Goal: Task Accomplishment & Management: Complete application form

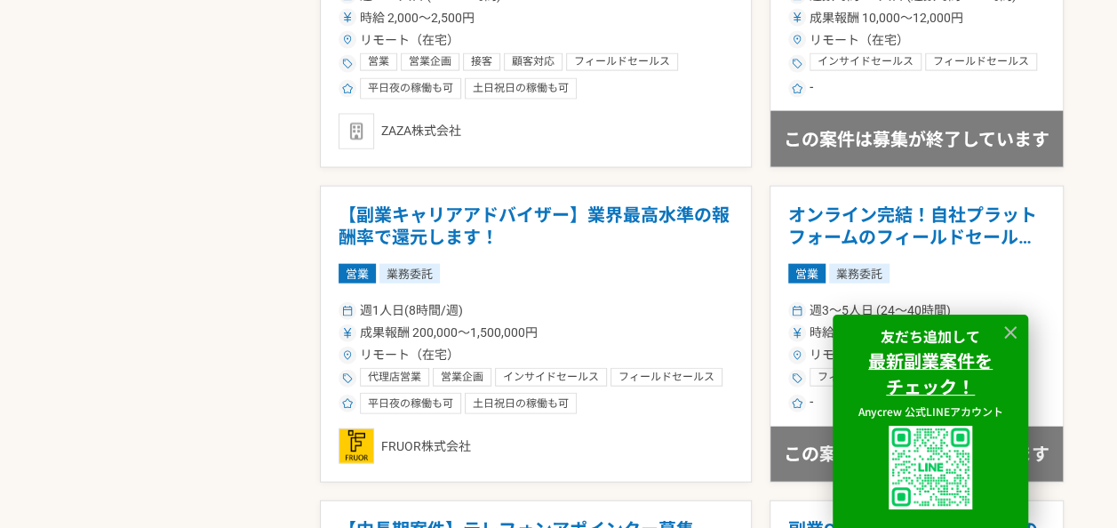
scroll to position [1925, 0]
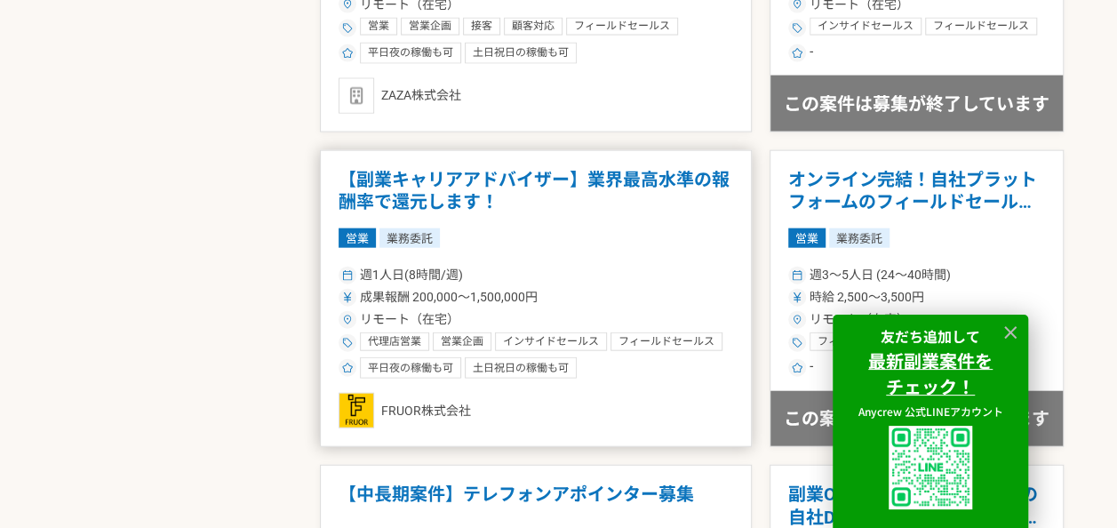
click at [478, 214] on article "【副業キャリアアドバイザー】業界最高水準の報酬率で還元します！ 営業 業務委託 週1人日(8時間/週) 成果報酬 200,000〜1,500,000円 リモー…" at bounding box center [536, 299] width 432 height 298
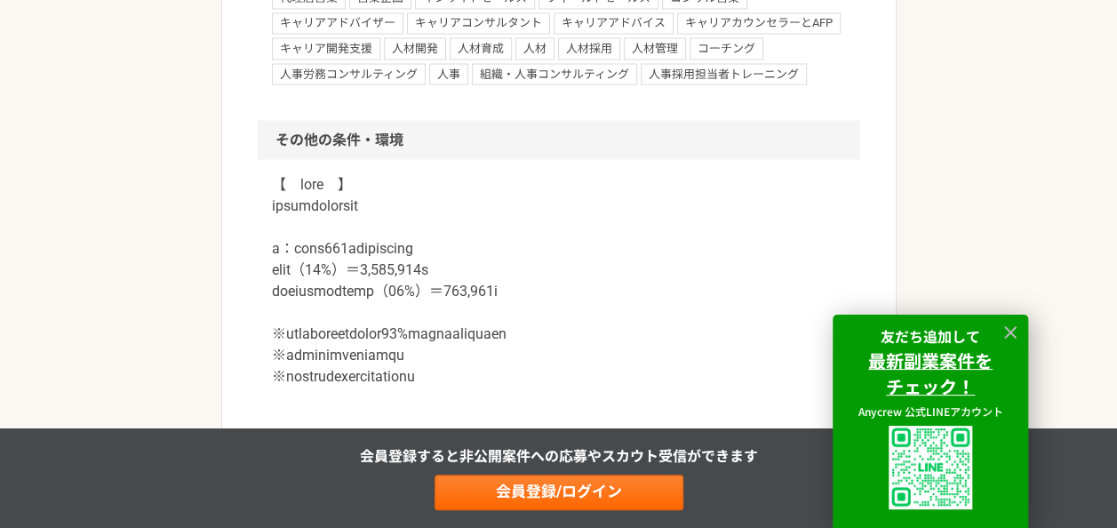
scroll to position [1188, 0]
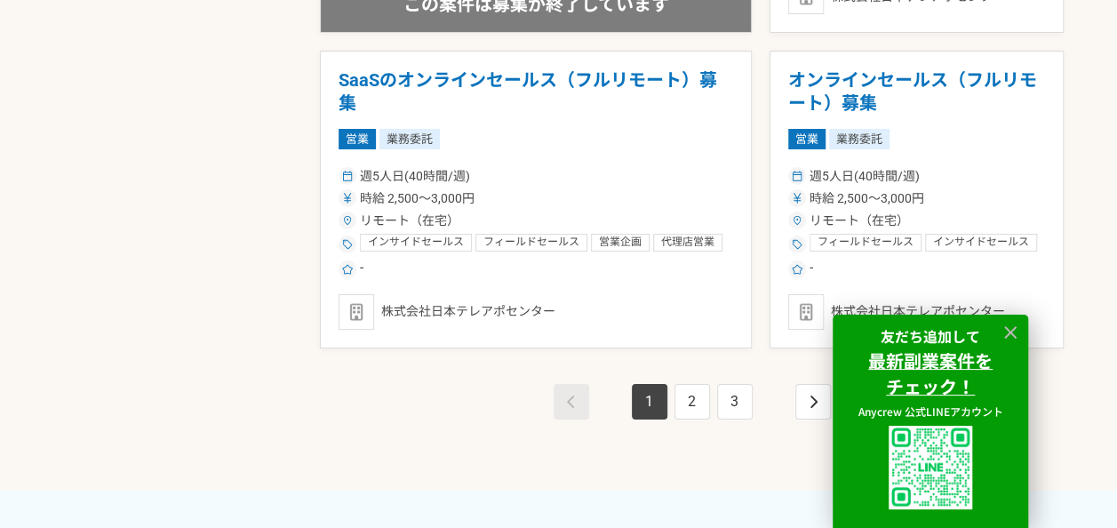
scroll to position [3298, 0]
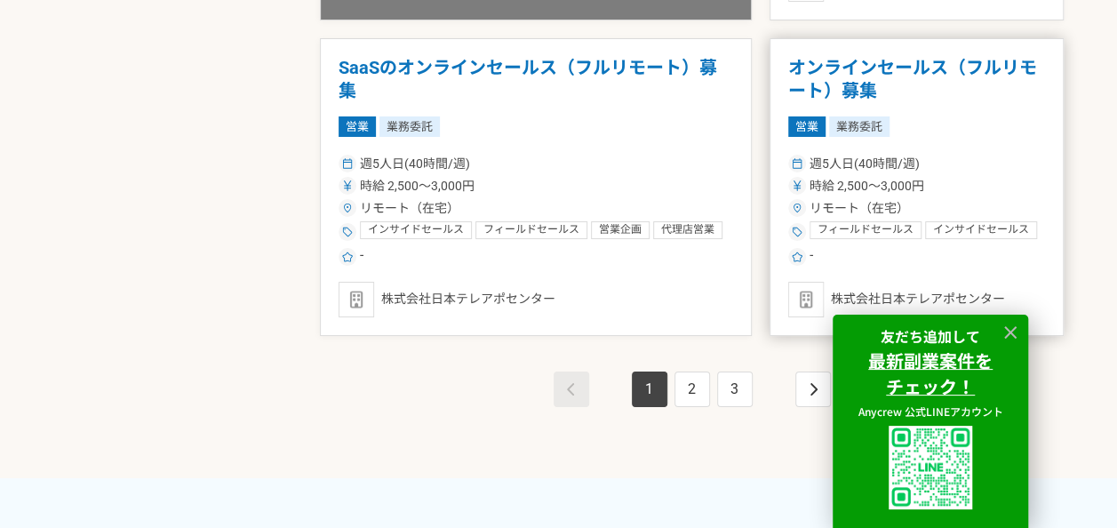
click at [857, 71] on h1 "オンラインセールス（フルリモート）募集" at bounding box center [916, 79] width 257 height 45
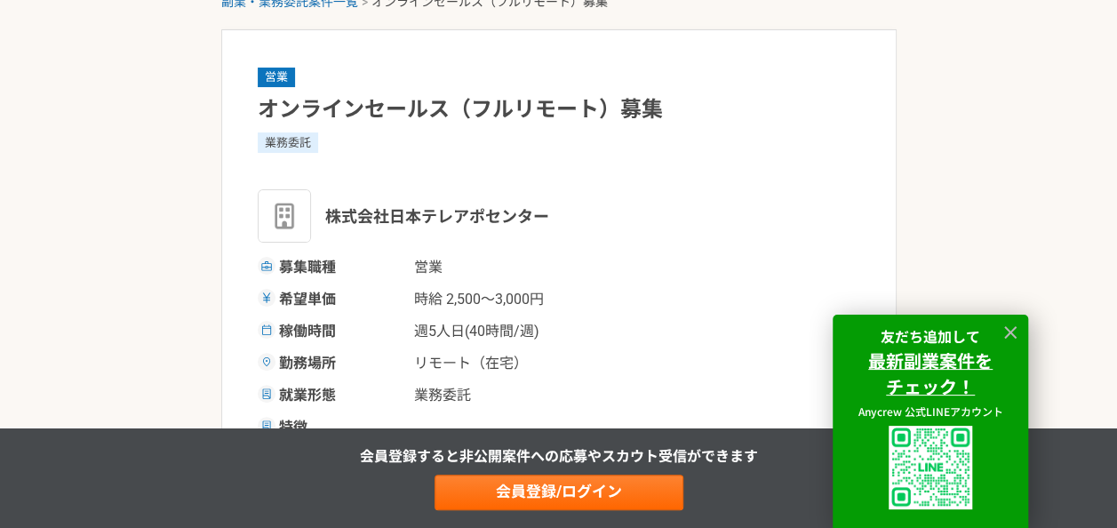
scroll to position [47, 0]
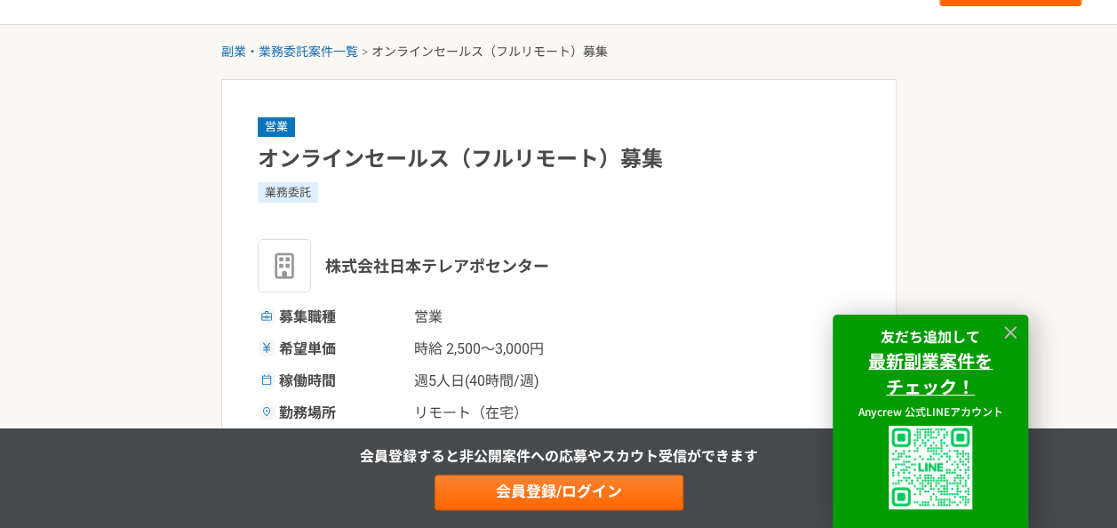
click at [557, 271] on div "株式会社日本テレアポセンター" at bounding box center [559, 265] width 603 height 53
drag, startPoint x: 535, startPoint y: 265, endPoint x: 329, endPoint y: 270, distance: 206.3
click at [329, 270] on div "株式会社日本テレアポセンター" at bounding box center [559, 265] width 603 height 53
copy span "株式会社日本テレアポセンター"
click at [541, 169] on h1 "オンラインセールス（フルリモート）募集" at bounding box center [559, 159] width 603 height 31
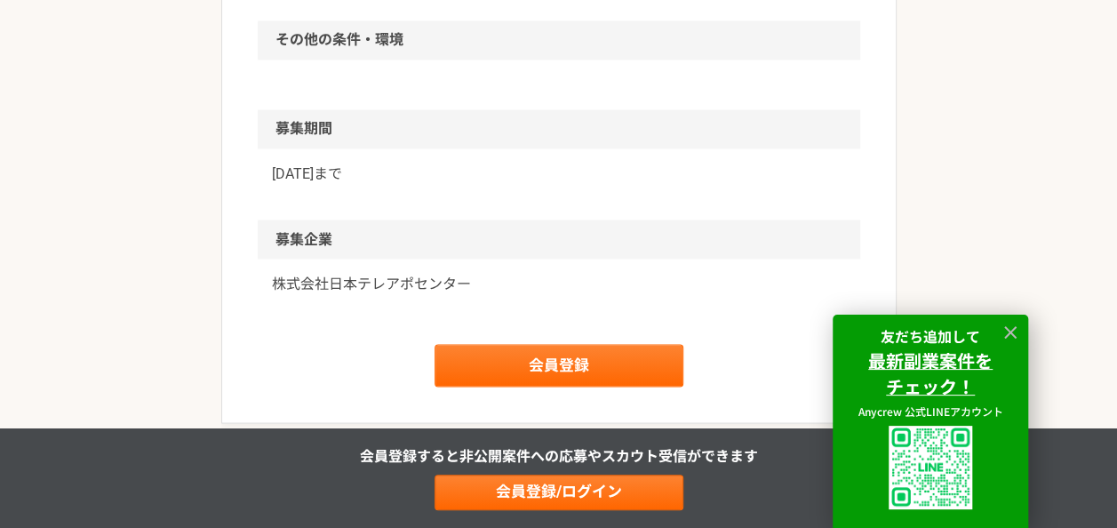
scroll to position [1505, 0]
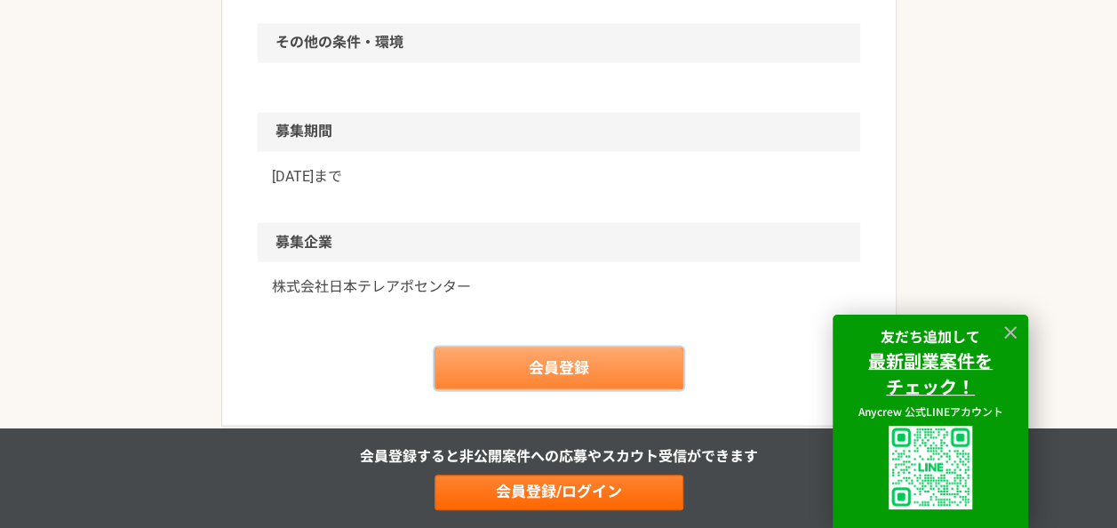
click at [572, 356] on link "会員登録" at bounding box center [559, 368] width 249 height 43
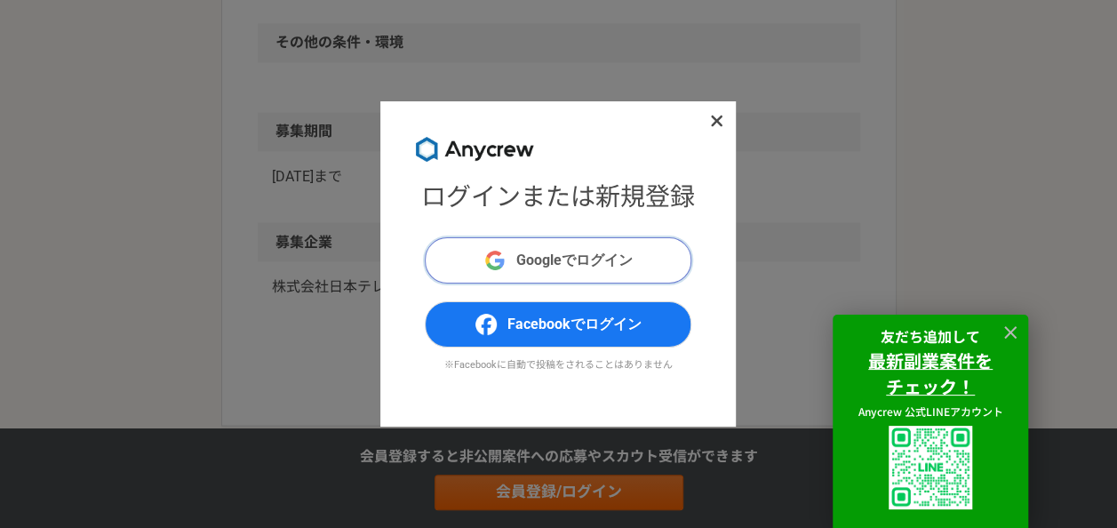
click at [574, 268] on span "Googleでログイン" at bounding box center [574, 260] width 116 height 21
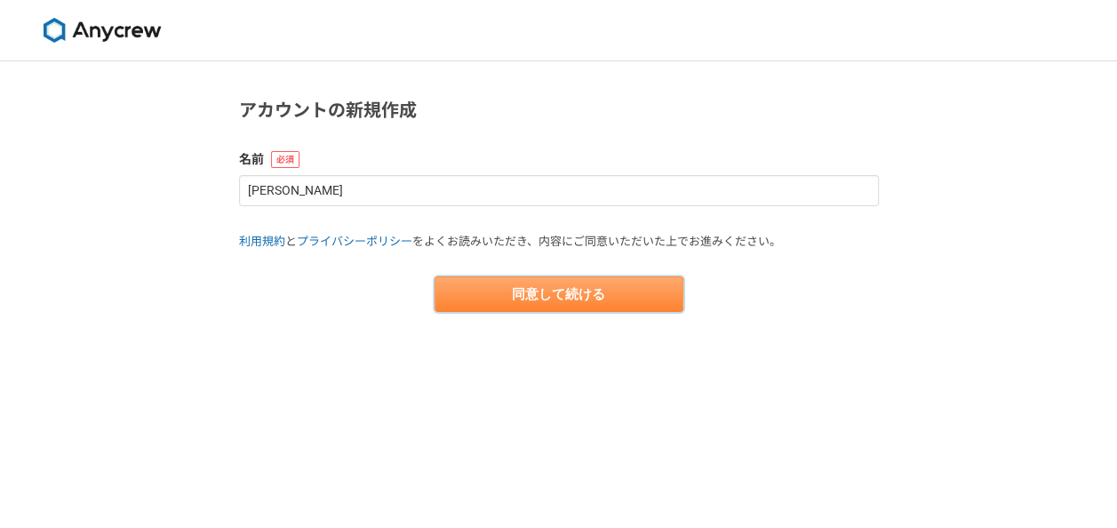
click at [632, 311] on button "同意して続ける" at bounding box center [559, 294] width 249 height 36
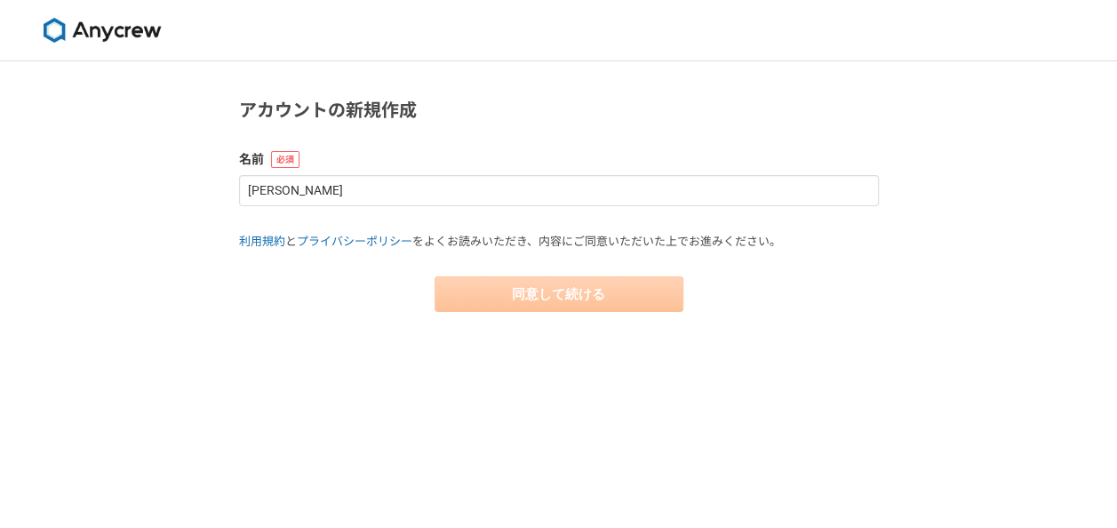
select select "13"
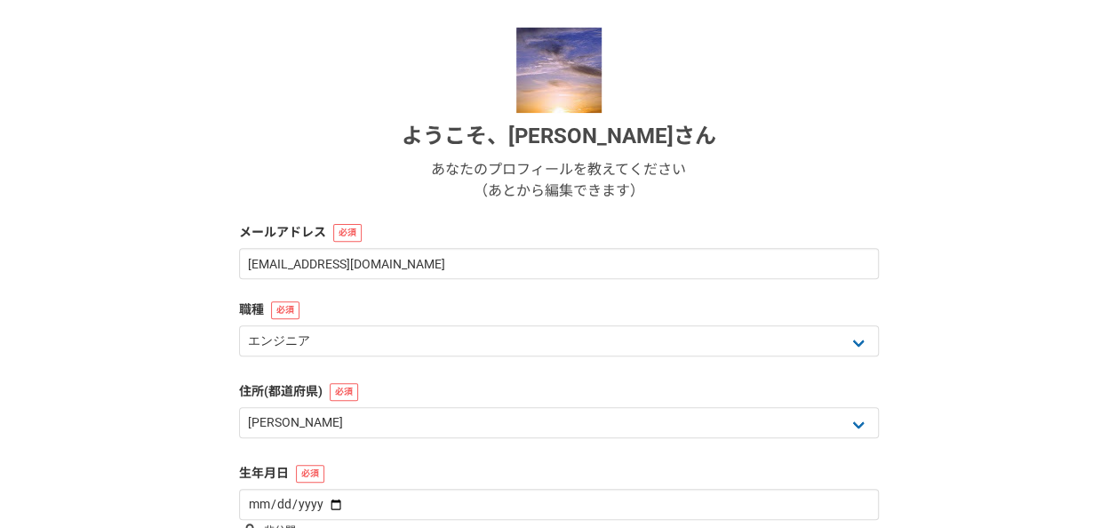
scroll to position [357, 0]
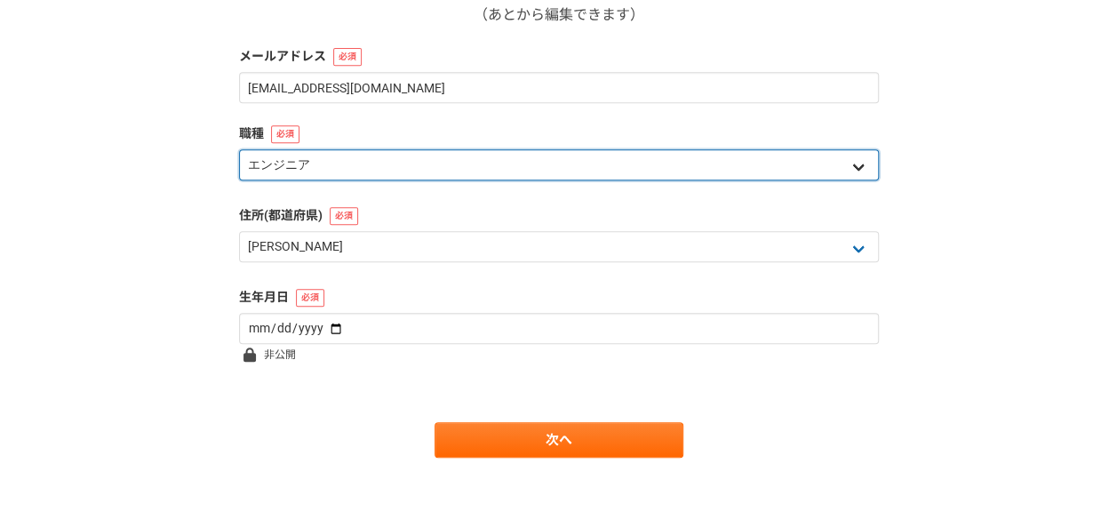
click at [616, 155] on select "エンジニア デザイナー ライター 営業 マーケティング 企画・事業開発 バックオフィス その他" at bounding box center [559, 164] width 640 height 31
select select "5"
click at [239, 149] on select "エンジニア デザイナー ライター 営業 マーケティング 企画・事業開発 バックオフィス その他" at bounding box center [559, 164] width 640 height 31
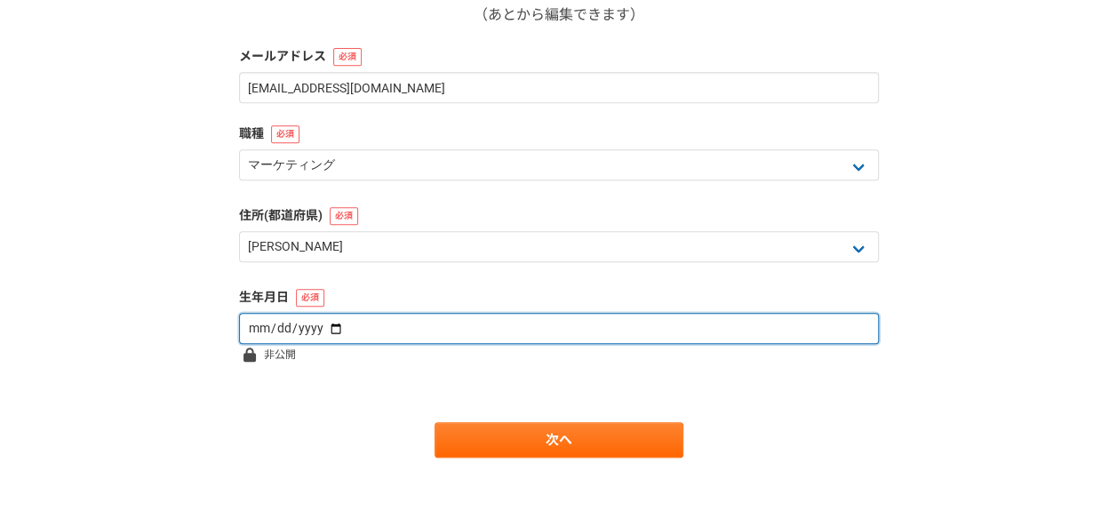
click at [484, 316] on input "date" at bounding box center [559, 328] width 640 height 31
type input "1986-08-21"
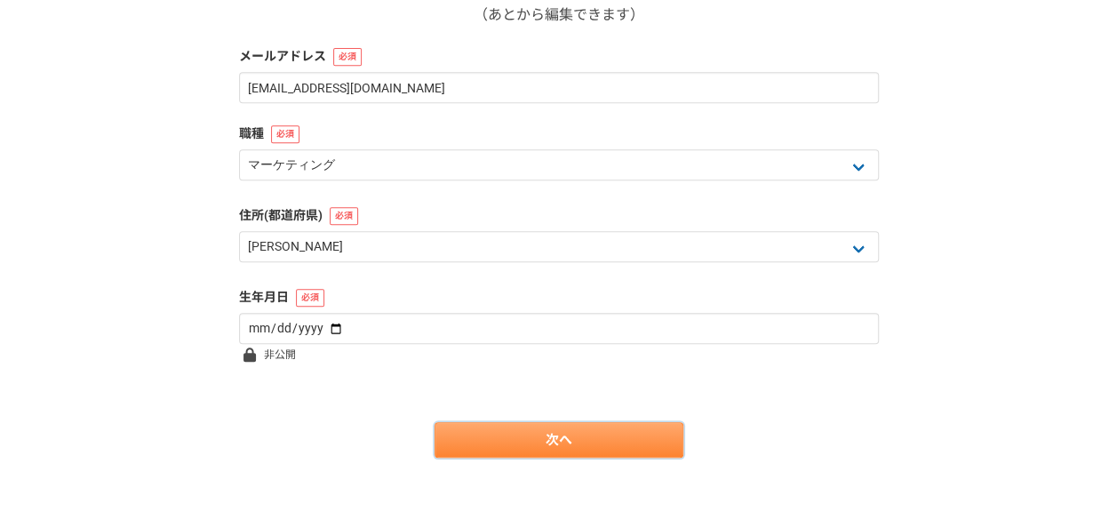
click at [513, 433] on link "次へ" at bounding box center [559, 440] width 249 height 36
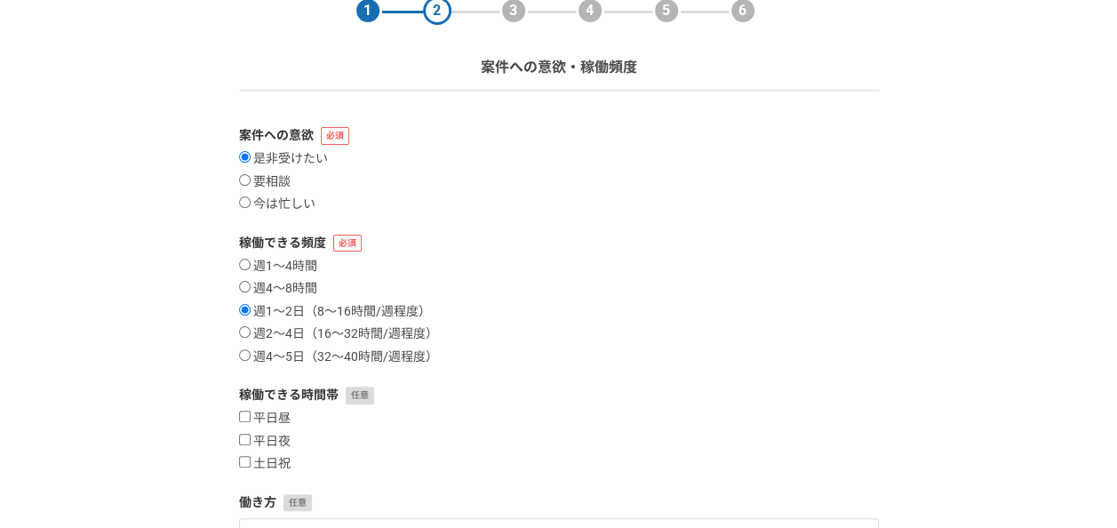
scroll to position [94, 0]
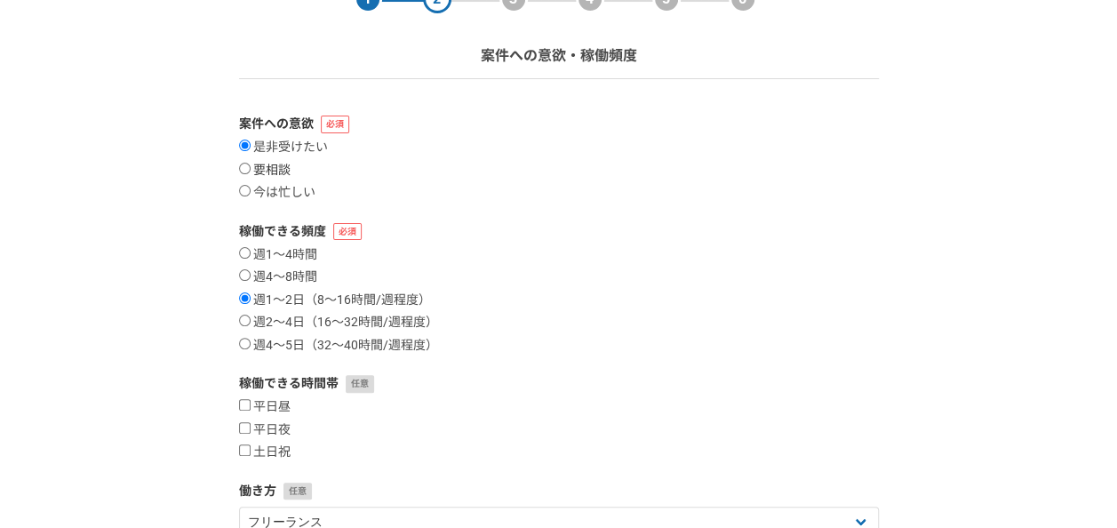
click at [274, 166] on label "要相談" at bounding box center [265, 171] width 52 height 16
click at [251, 166] on input "要相談" at bounding box center [245, 169] width 12 height 12
radio input "true"
click at [316, 338] on label "週4〜5日（32〜40時間/週程度）" at bounding box center [338, 346] width 199 height 16
click at [251, 338] on input "週4〜5日（32〜40時間/週程度）" at bounding box center [245, 344] width 12 height 12
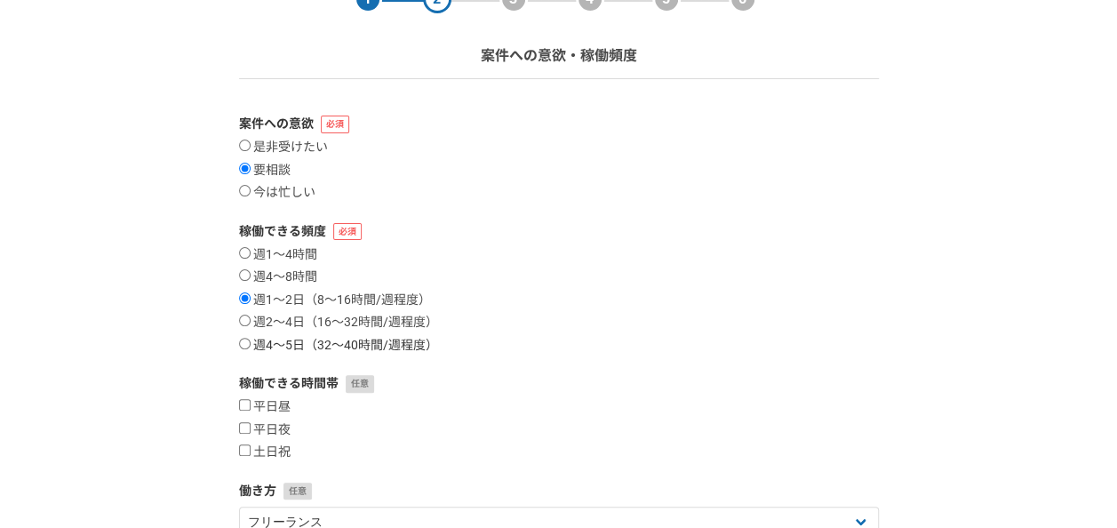
radio input "true"
click at [280, 403] on label "平日昼" at bounding box center [265, 407] width 52 height 16
click at [251, 403] on input "平日昼" at bounding box center [245, 405] width 12 height 12
checkbox input "true"
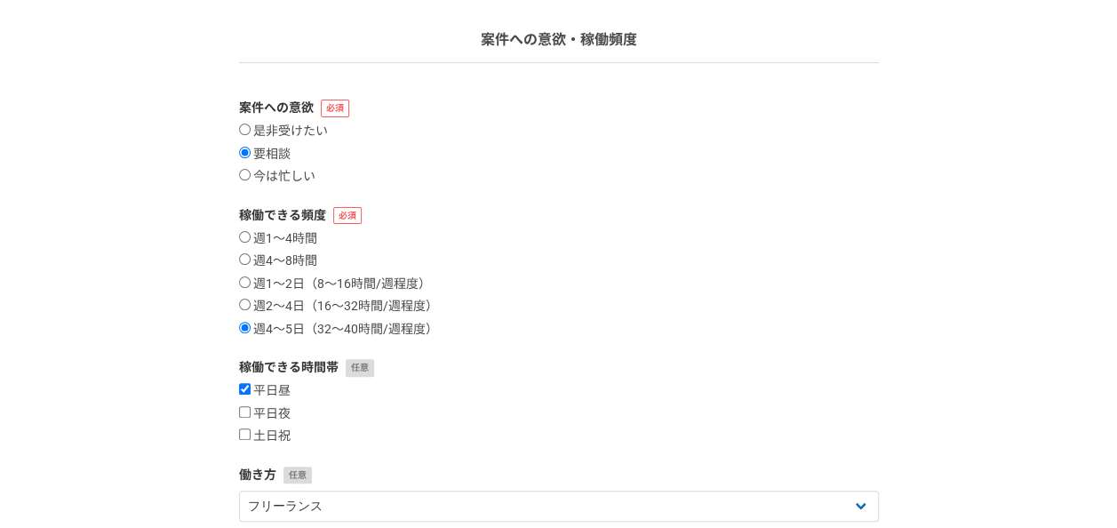
scroll to position [307, 0]
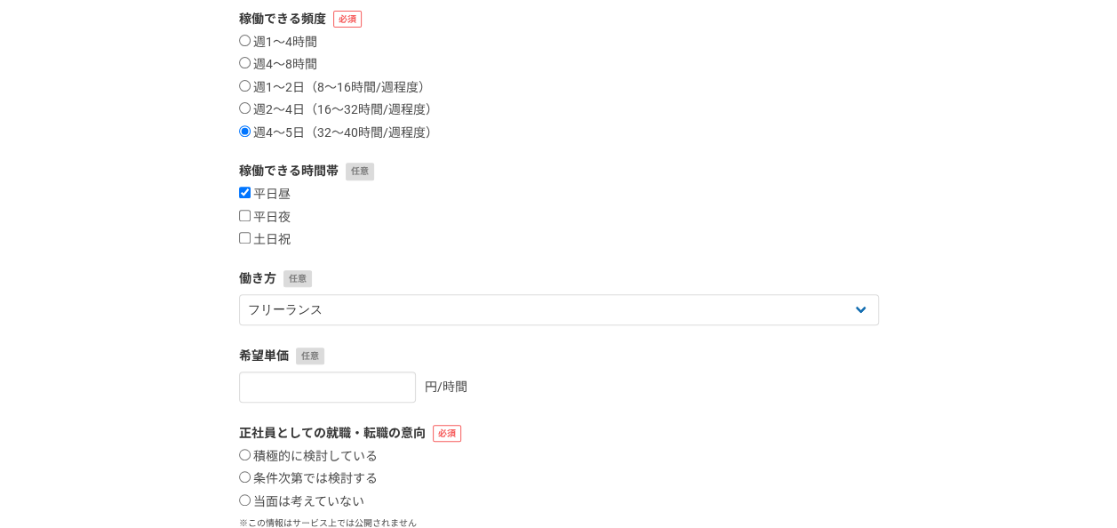
click at [274, 228] on div "平日昼 平日夜 土日祝" at bounding box center [559, 217] width 640 height 61
click at [272, 249] on form "案件への意欲 是非受けたい 要相談 今は忙しい 稼働できる頻度 週1〜4時間 週4〜8時間 週1〜2日（8〜16時間/週程度） 週2〜4日（16〜32時間/週…" at bounding box center [559, 262] width 640 height 720
click at [270, 244] on label "土日祝" at bounding box center [265, 240] width 52 height 16
click at [251, 244] on input "土日祝" at bounding box center [245, 238] width 12 height 12
checkbox input "true"
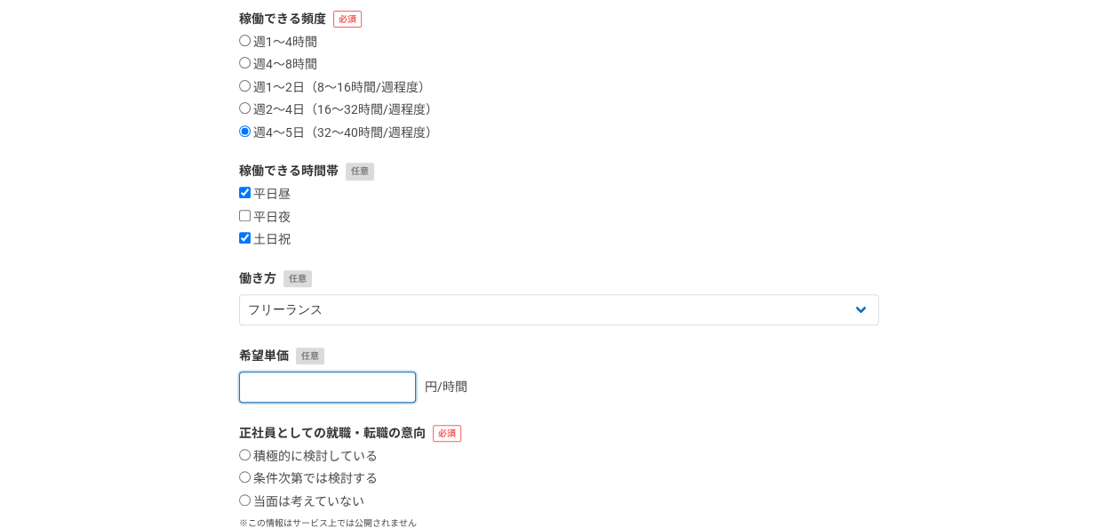
click at [312, 391] on input "number" at bounding box center [327, 387] width 177 height 31
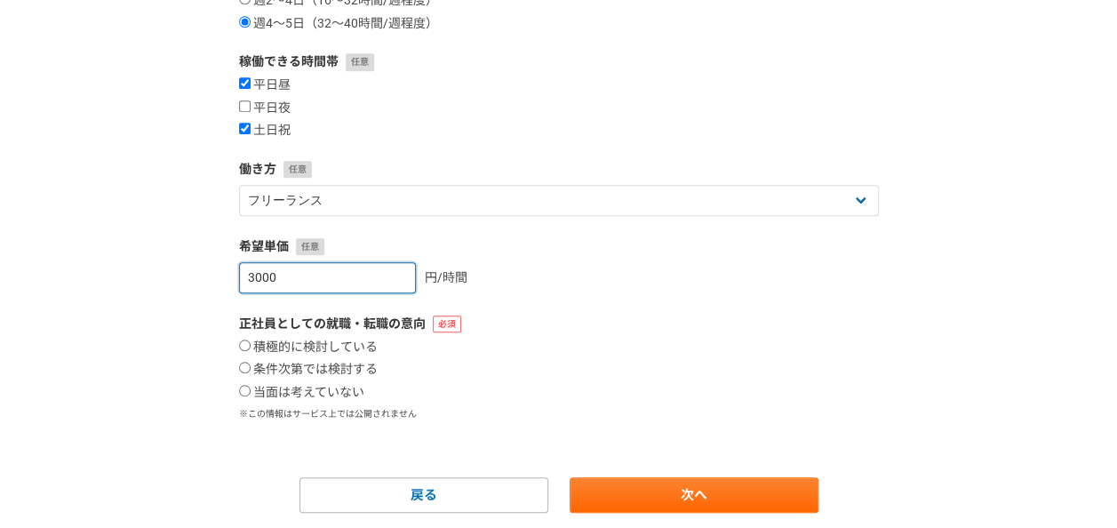
scroll to position [471, 0]
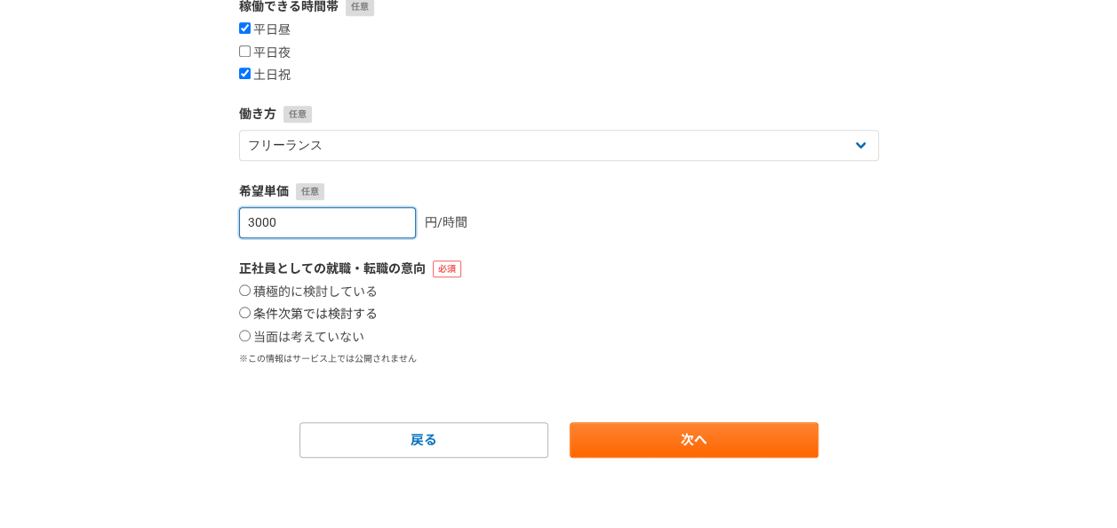
type input "3000"
click at [365, 315] on label "条件次第では検討する" at bounding box center [308, 315] width 139 height 16
click at [251, 315] on input "条件次第では検討する" at bounding box center [245, 313] width 12 height 12
radio input "true"
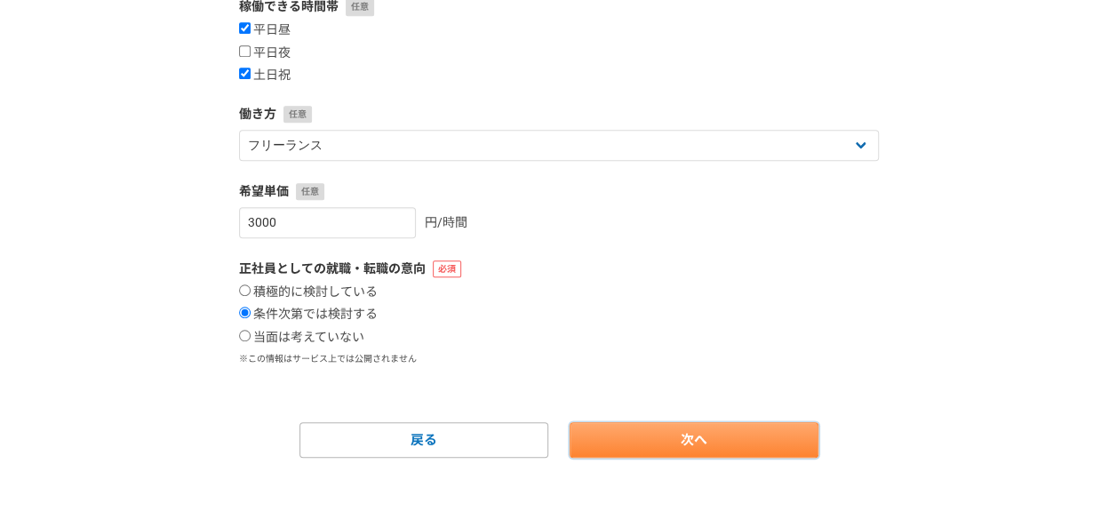
click at [620, 435] on link "次へ" at bounding box center [694, 440] width 249 height 36
select select
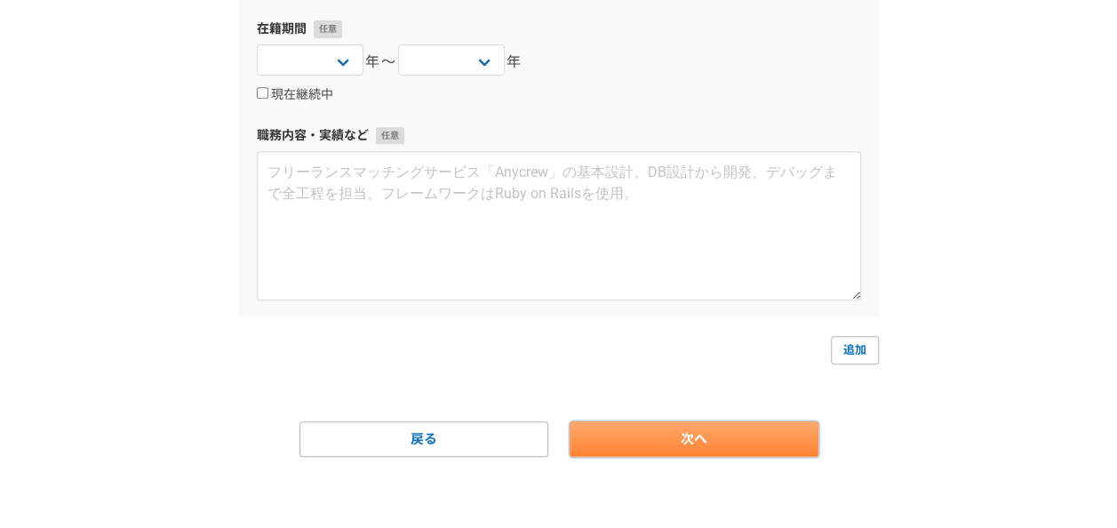
scroll to position [0, 0]
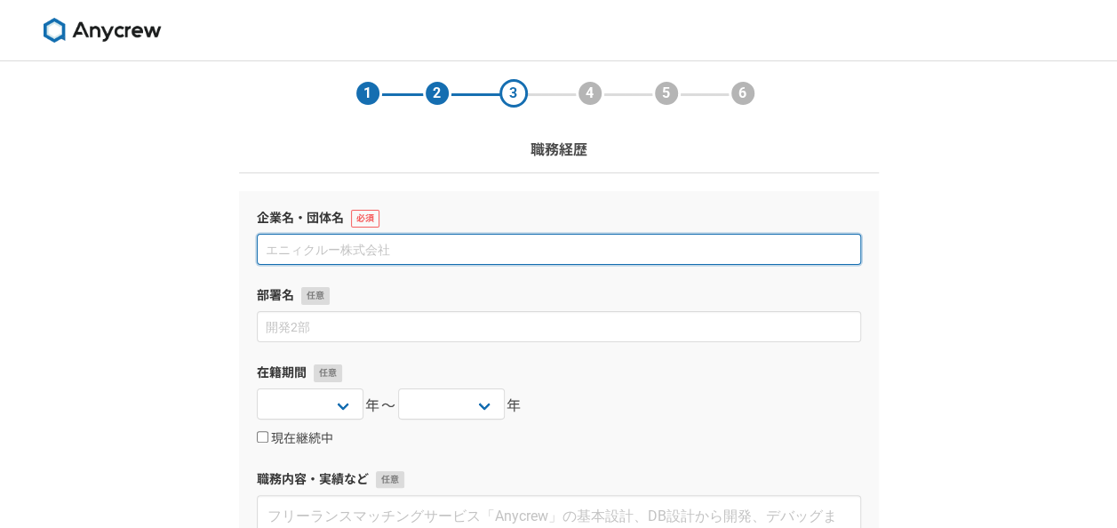
click at [688, 258] on input at bounding box center [559, 249] width 604 height 31
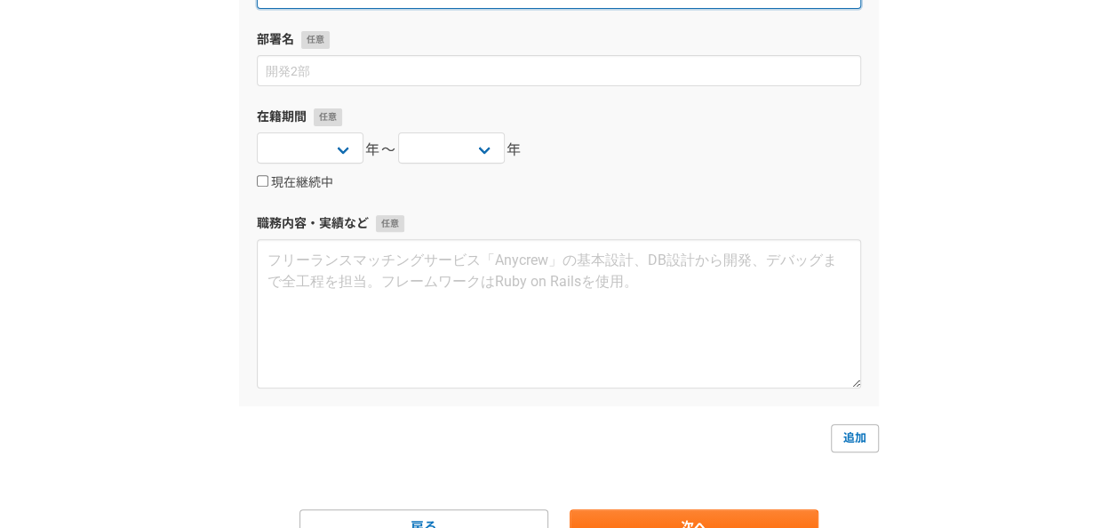
scroll to position [343, 0]
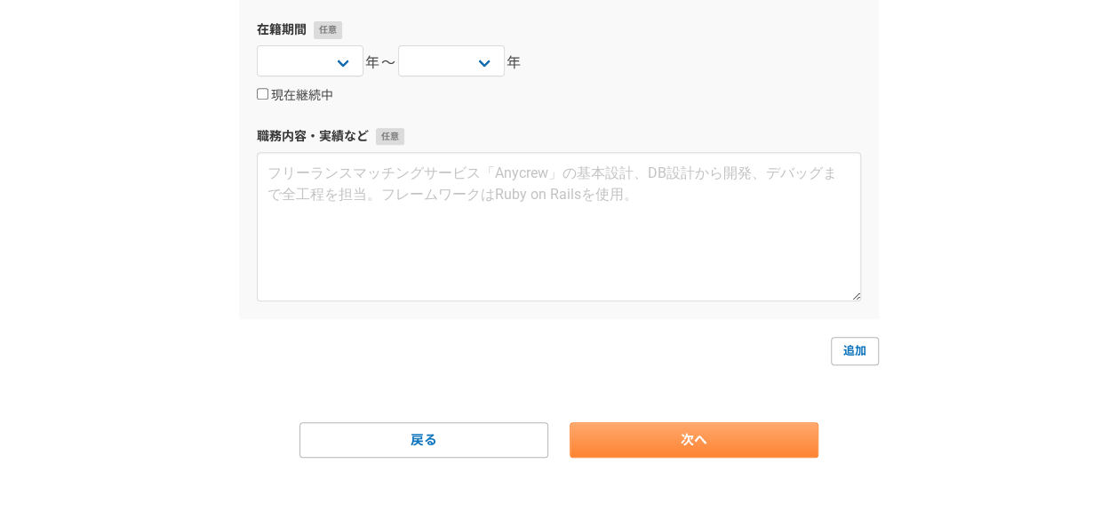
type input "Dr JoY株式会社"
click at [747, 437] on link "次へ" at bounding box center [694, 440] width 249 height 36
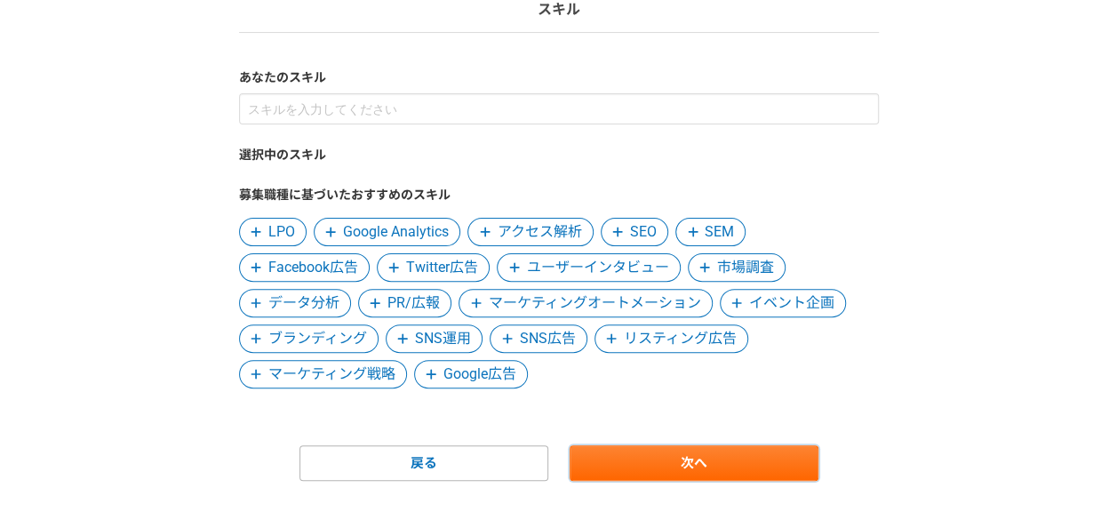
scroll to position [164, 0]
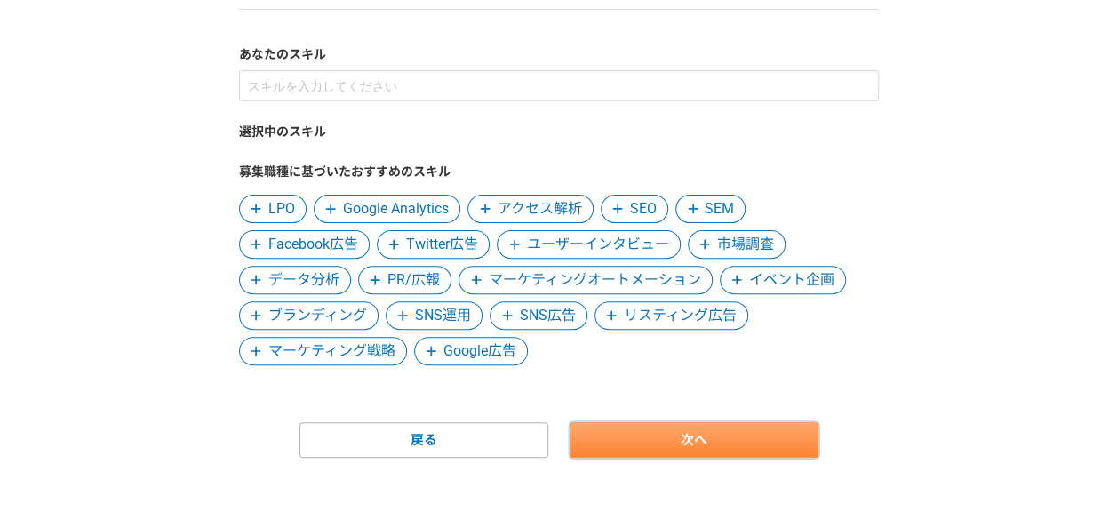
click at [725, 431] on link "次へ" at bounding box center [694, 440] width 249 height 36
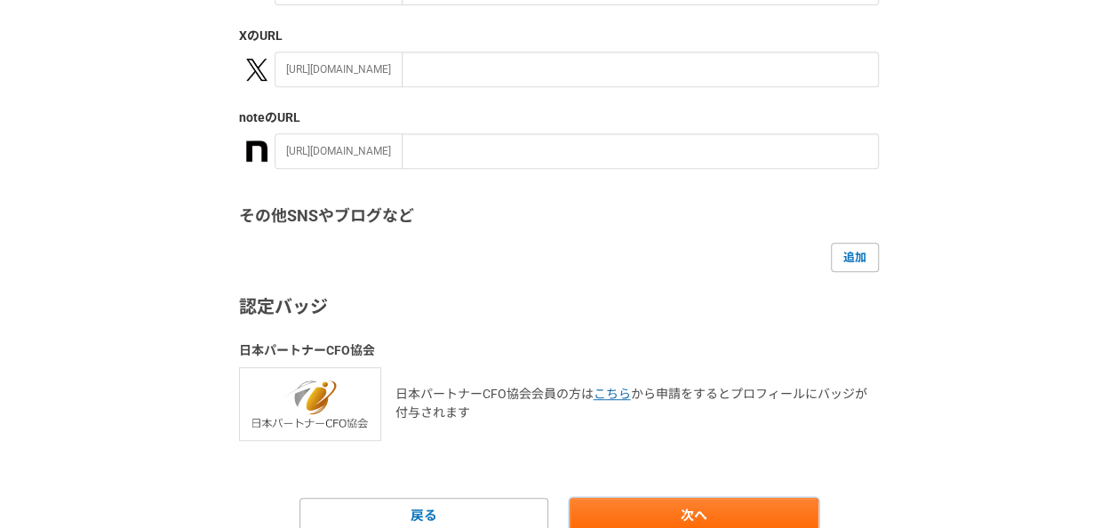
scroll to position [448, 0]
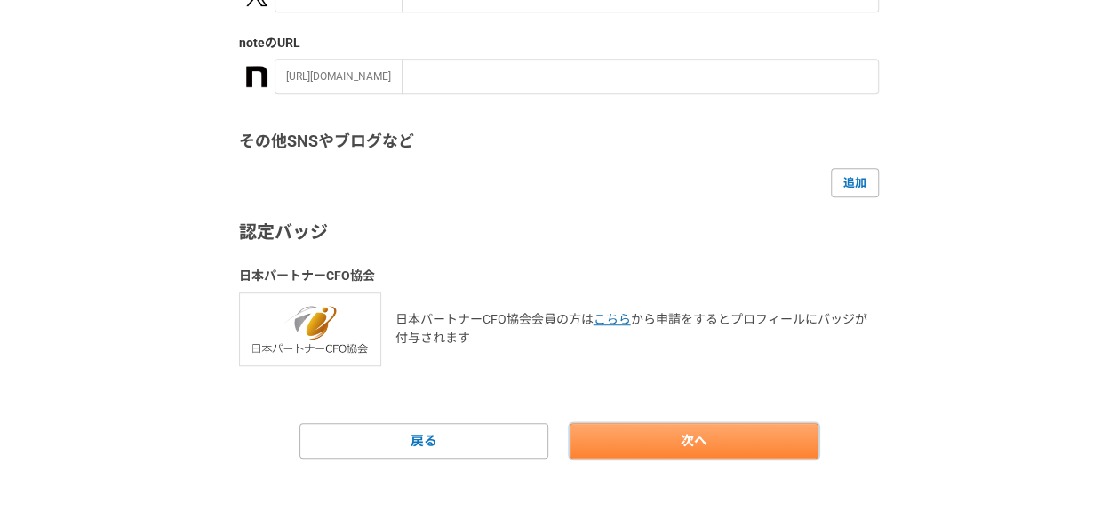
click at [662, 432] on link "次へ" at bounding box center [694, 441] width 249 height 36
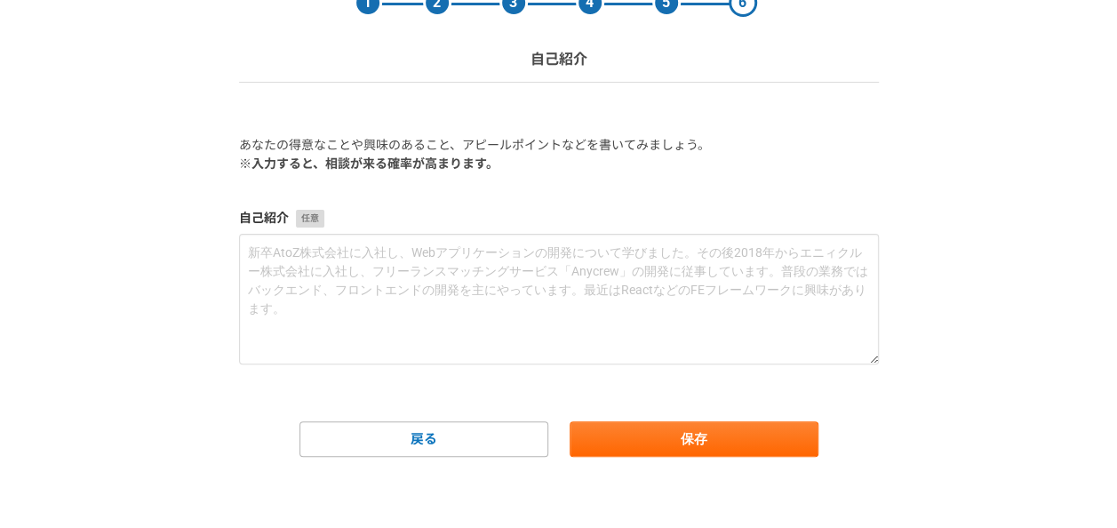
scroll to position [0, 0]
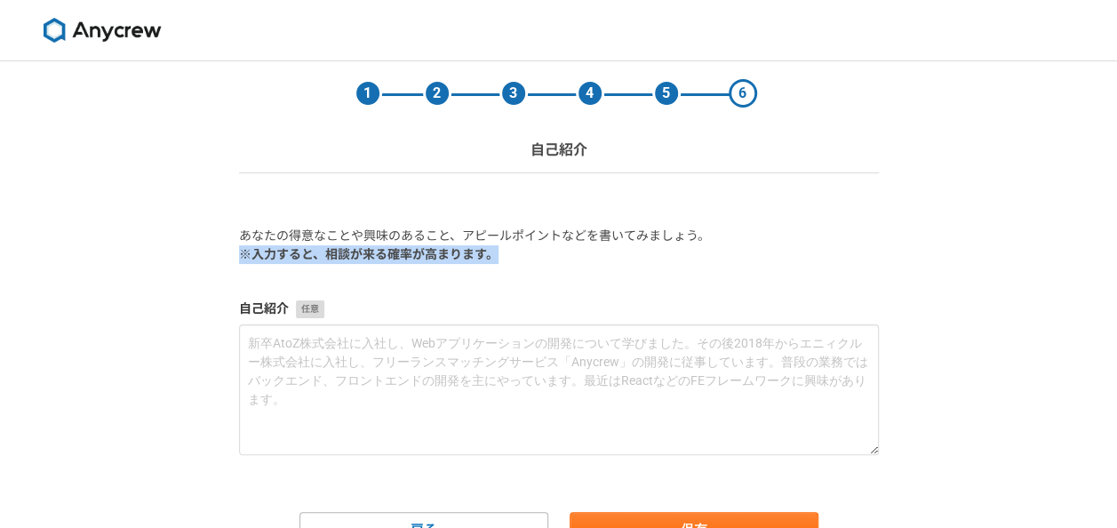
drag, startPoint x: 1113, startPoint y: 200, endPoint x: 1108, endPoint y: 249, distance: 49.1
click at [1108, 249] on div "1 2 3 4 5 6 自己紹介 あなたの得意なことや興味のあること、アピールポイントなどを書いてみましょう。 ※入力すると、相談が来る確率が高まります。 自…" at bounding box center [558, 339] width 1117 height 557
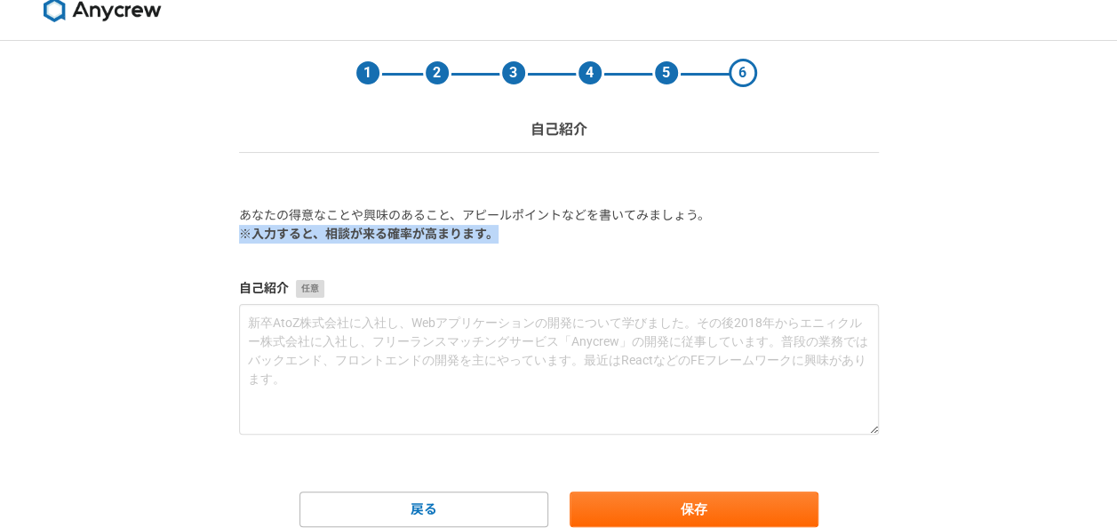
scroll to position [90, 0]
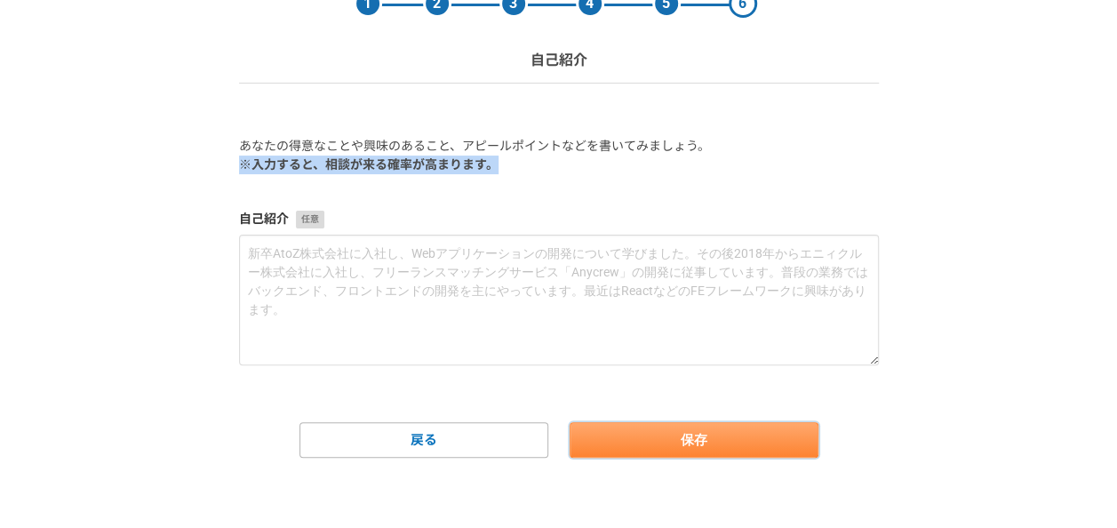
click at [773, 447] on button "保存" at bounding box center [694, 440] width 249 height 36
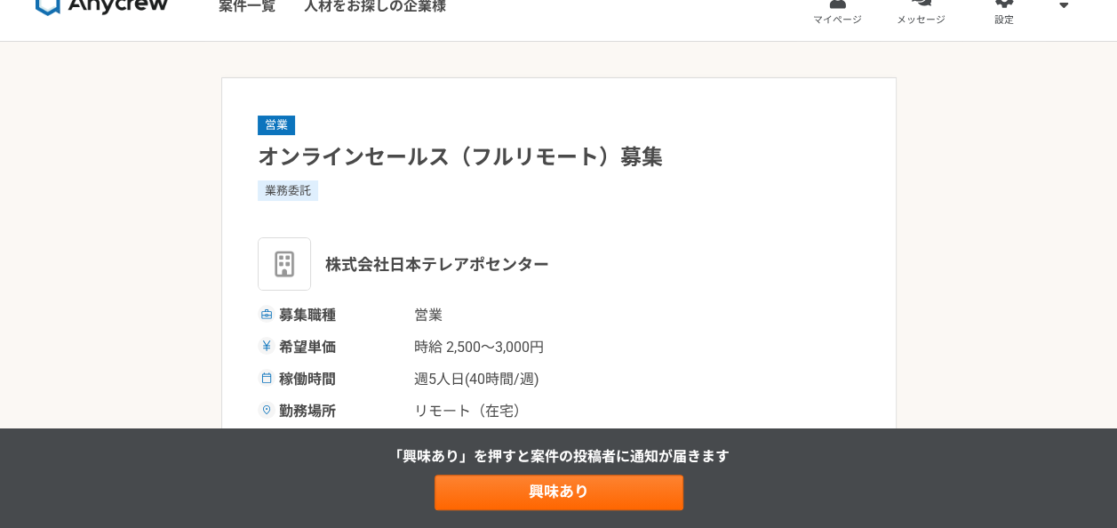
scroll to position [461, 0]
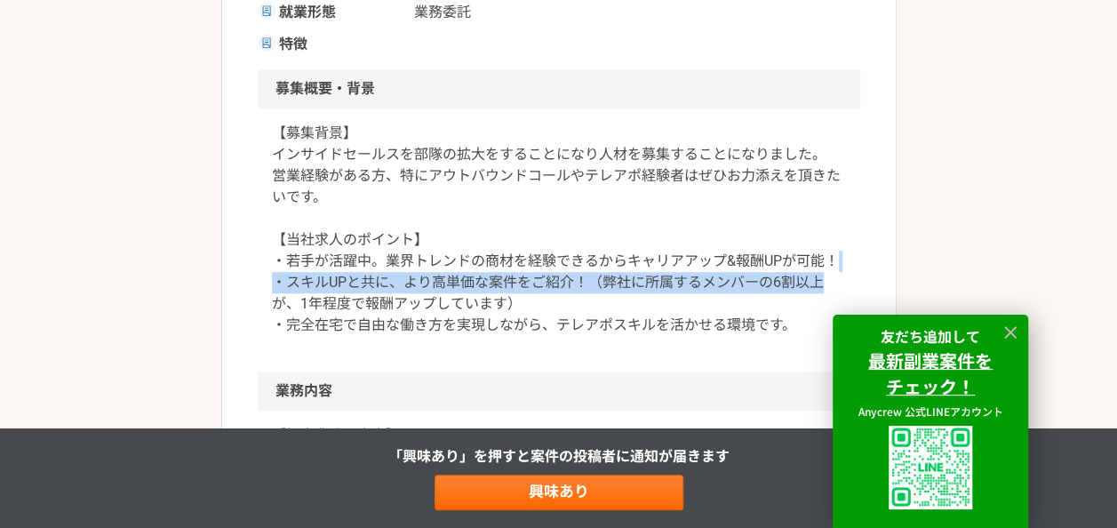
drag, startPoint x: 1111, startPoint y: 274, endPoint x: 1108, endPoint y: 292, distance: 18.0
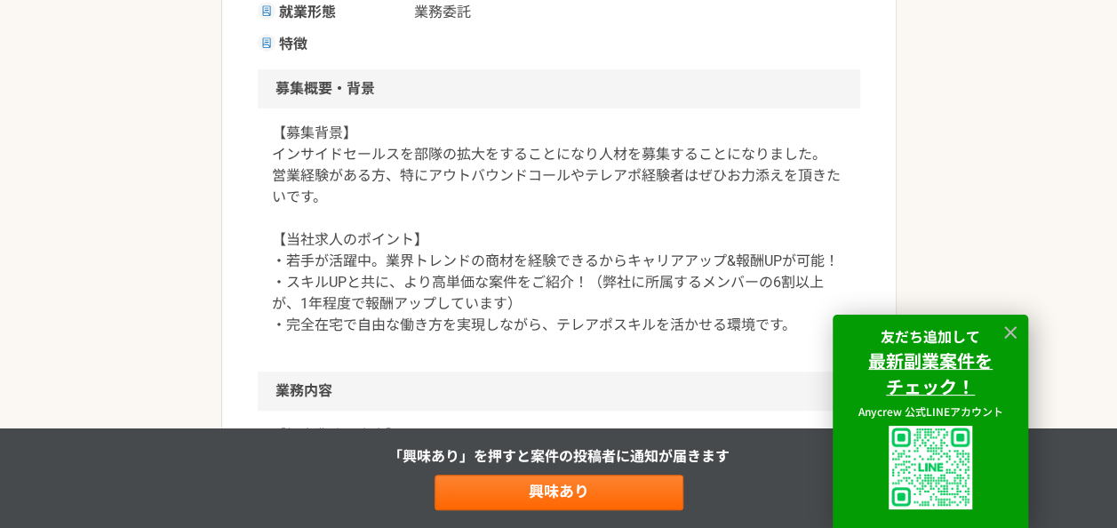
drag, startPoint x: 1108, startPoint y: 292, endPoint x: 869, endPoint y: 302, distance: 239.3
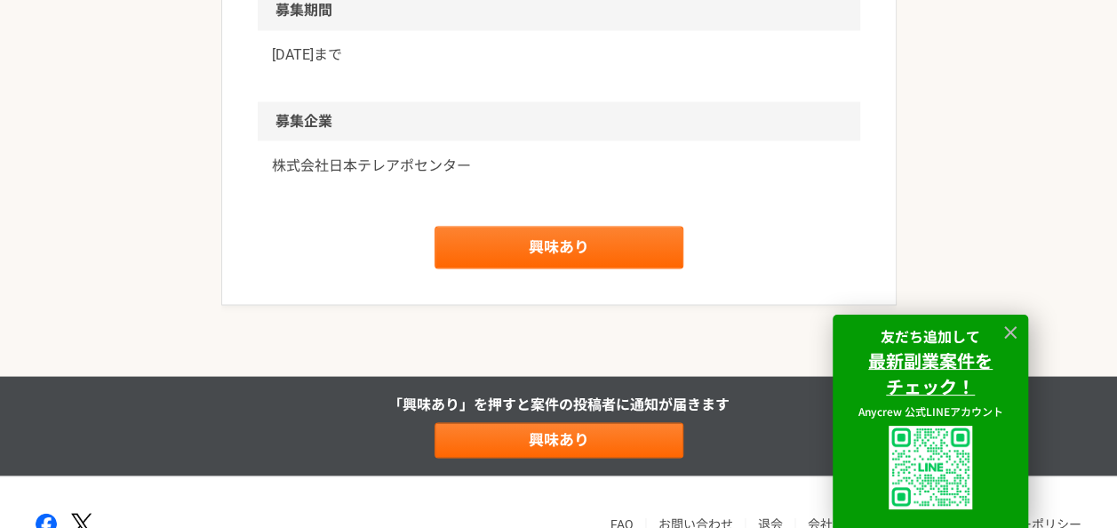
scroll to position [1610, 0]
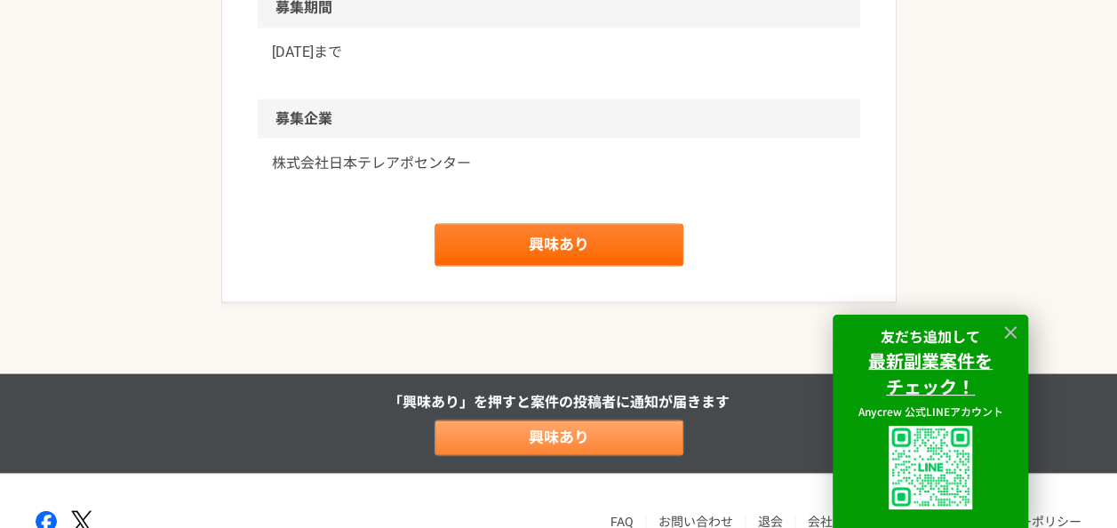
click at [597, 440] on link "興味あり" at bounding box center [559, 438] width 249 height 36
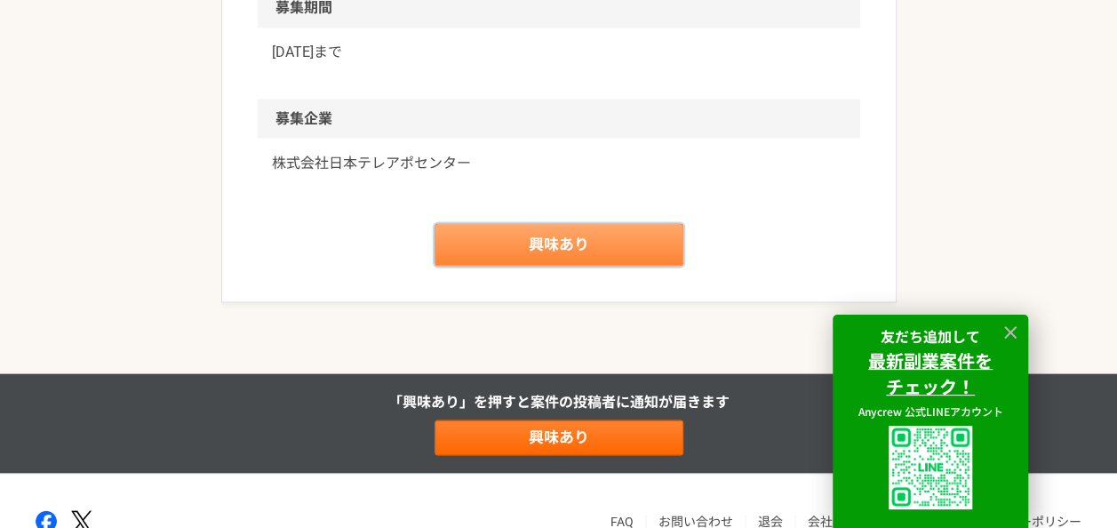
click at [573, 251] on link "興味あり" at bounding box center [559, 244] width 249 height 43
